Goal: Find specific page/section: Find specific page/section

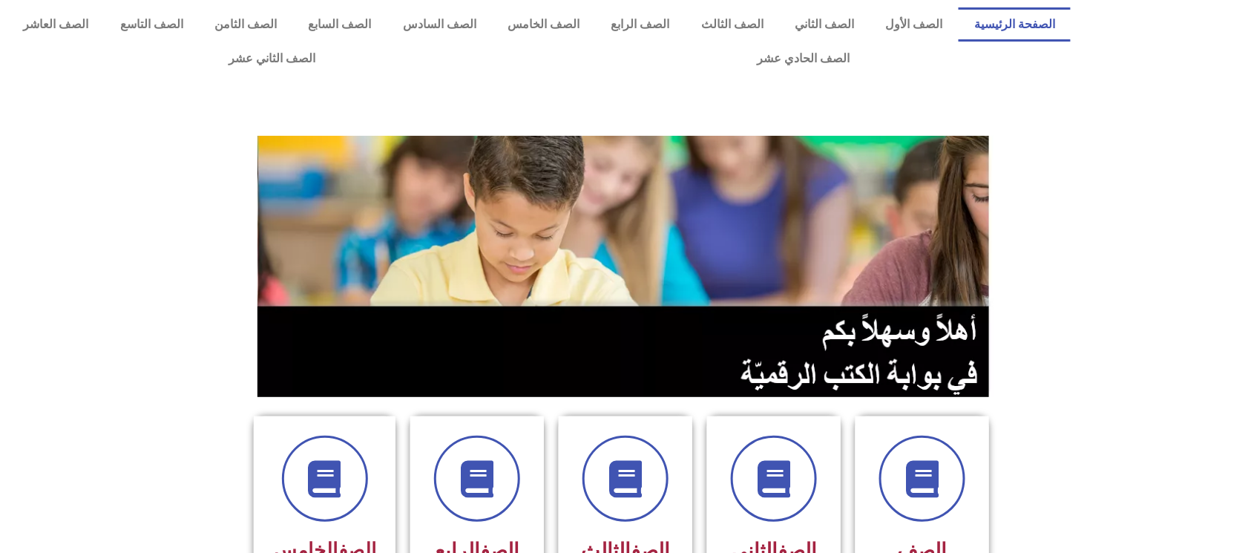
scroll to position [297, 0]
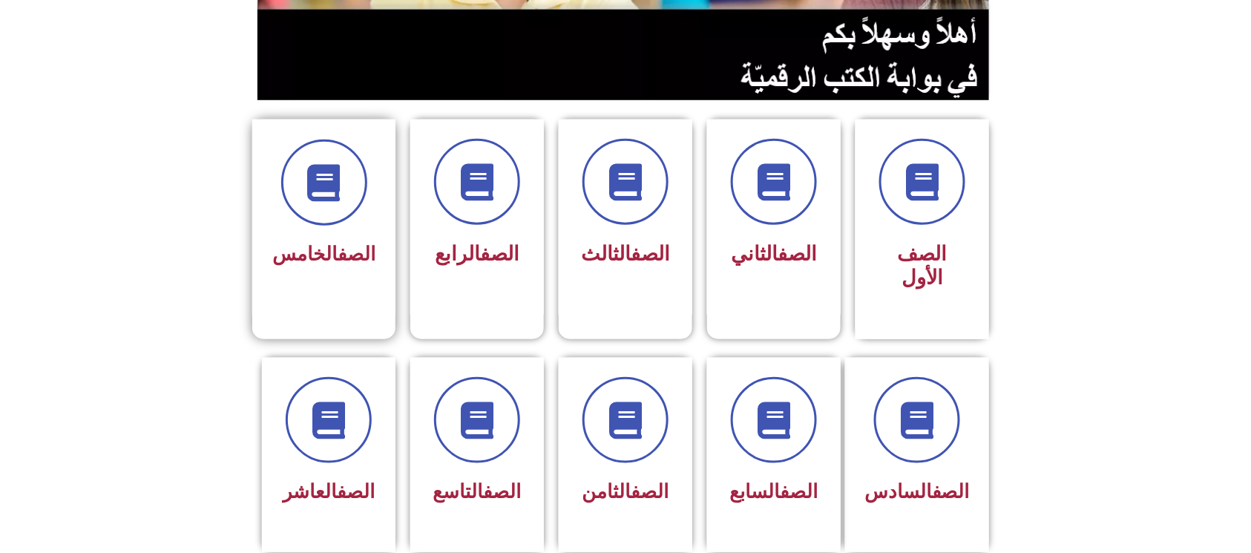
click at [327, 238] on div "الصف الخامس" at bounding box center [323, 255] width 103 height 36
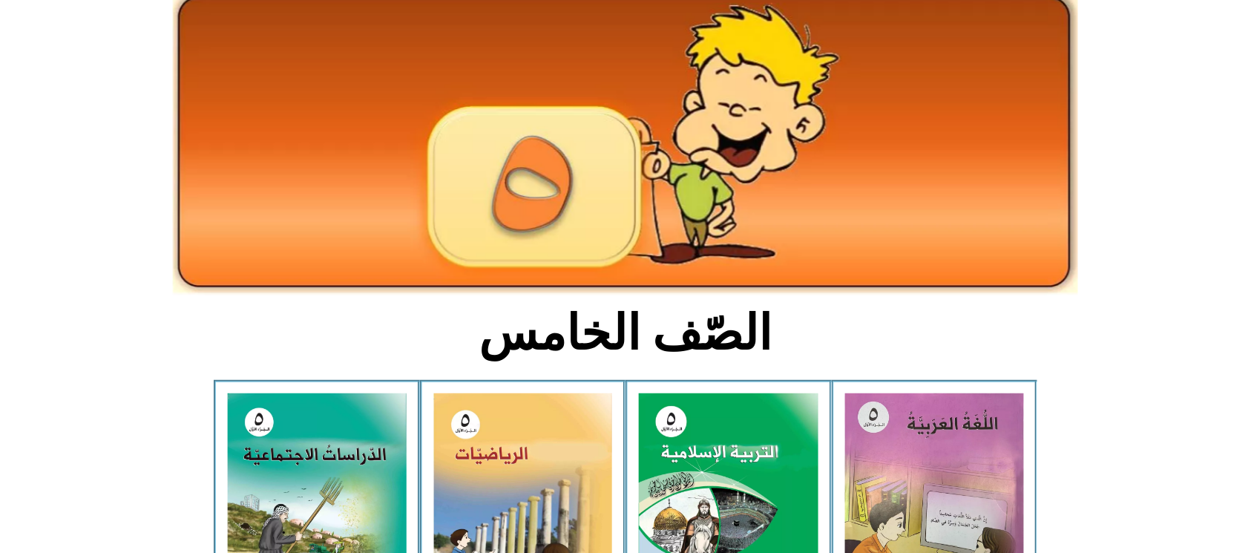
scroll to position [197, 0]
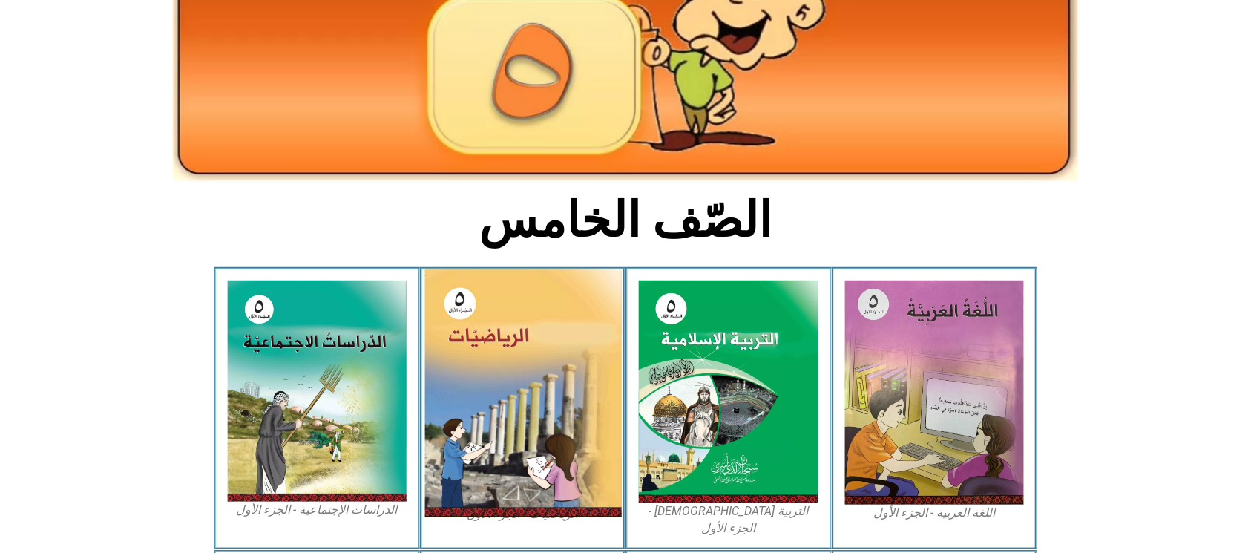
click at [518, 334] on img at bounding box center [522, 393] width 197 height 248
click at [520, 332] on img at bounding box center [522, 393] width 197 height 248
drag, startPoint x: 520, startPoint y: 332, endPoint x: 504, endPoint y: 310, distance: 27.2
click at [520, 330] on img at bounding box center [522, 393] width 197 height 248
